Goal: Check status: Check status

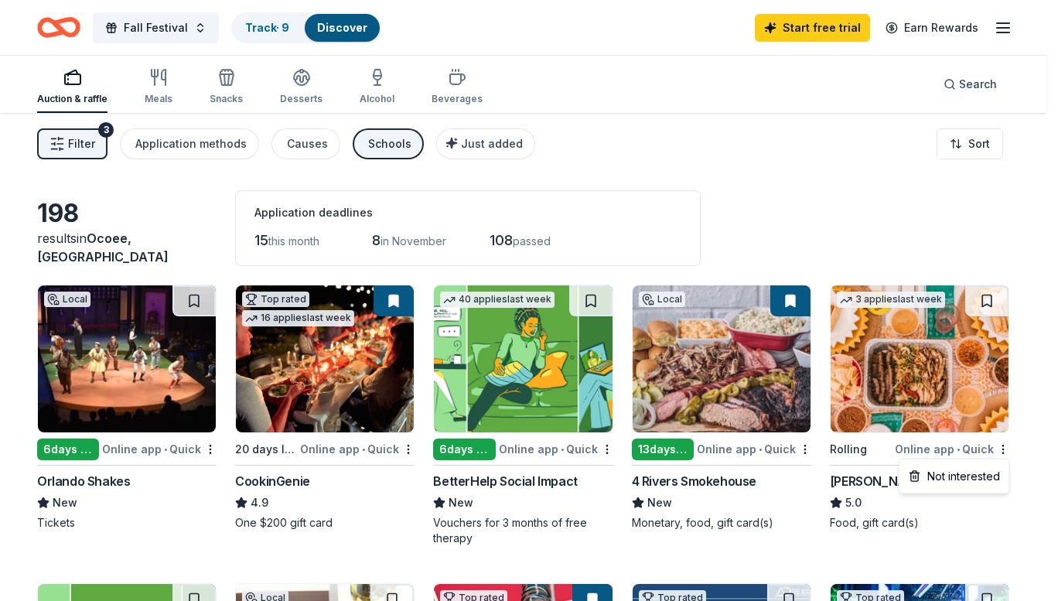
click at [785, 190] on html "Fall Festival Track · 9 Discover Start free trial Earn Rewards Auction & raffle…" at bounding box center [529, 300] width 1058 height 601
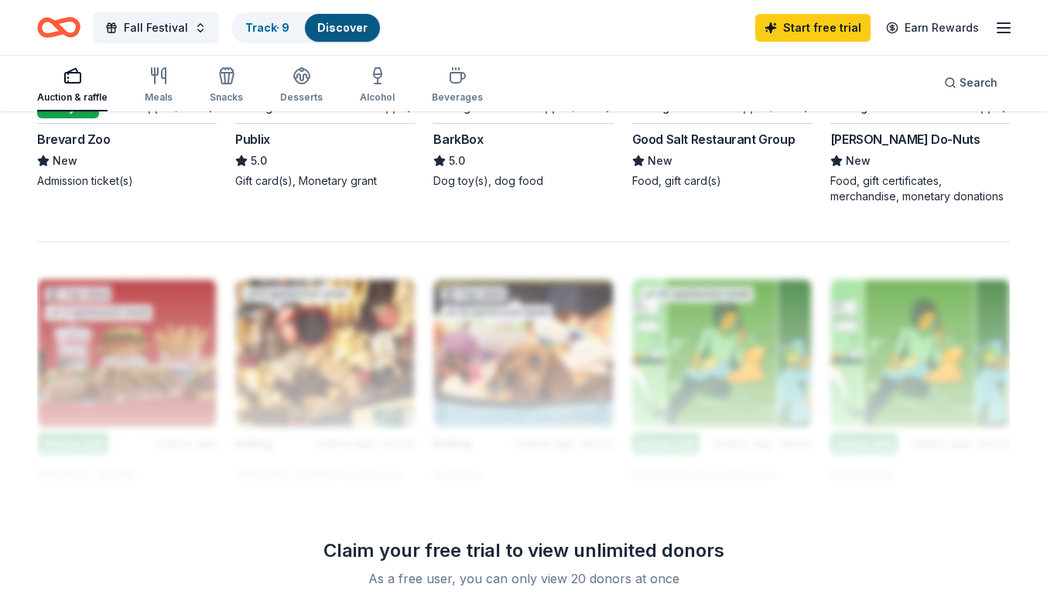
scroll to position [1269, 0]
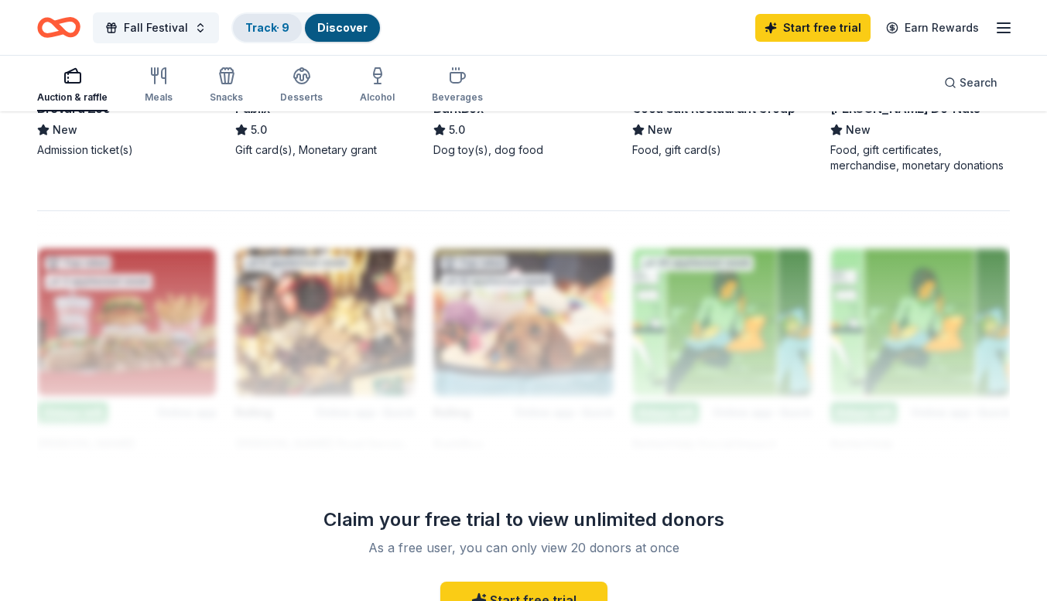
click at [257, 29] on link "Track · 9" at bounding box center [267, 27] width 44 height 13
